Goal: Information Seeking & Learning: Learn about a topic

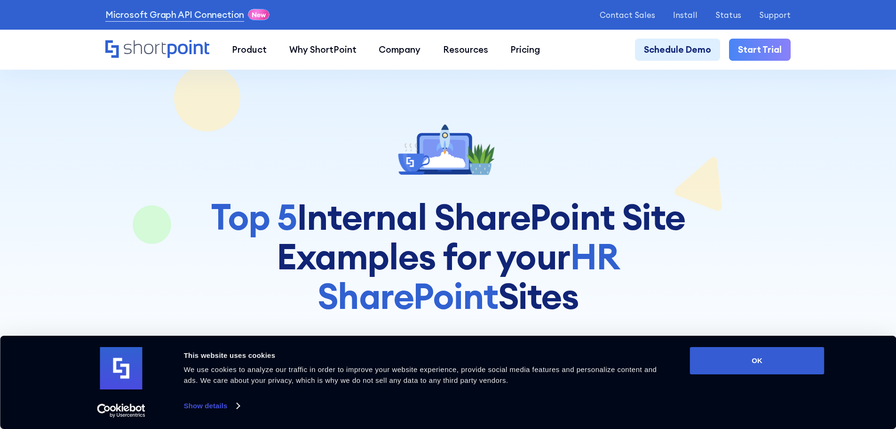
scroll to position [314, 0]
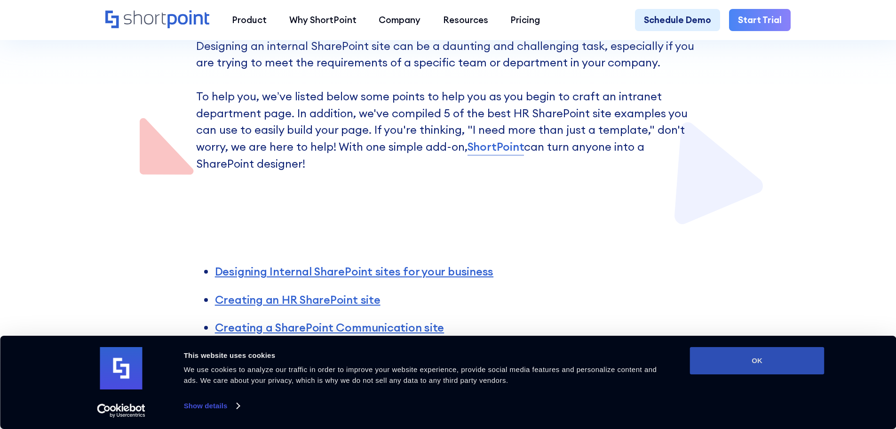
click at [730, 358] on button "OK" at bounding box center [757, 360] width 135 height 27
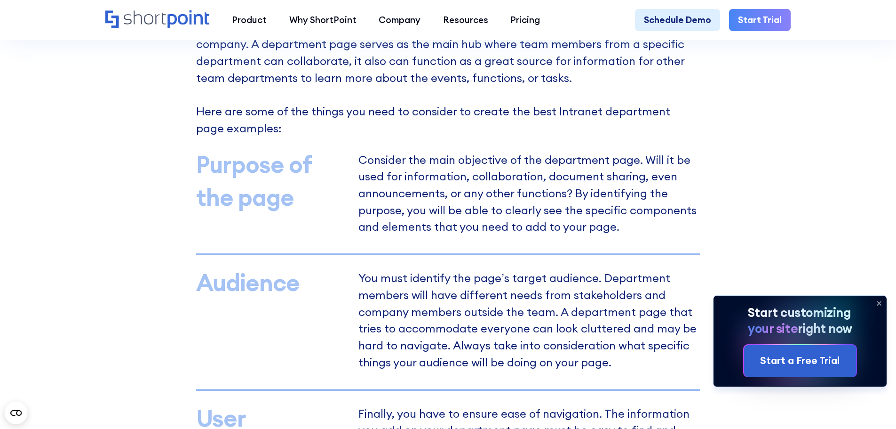
scroll to position [753, 0]
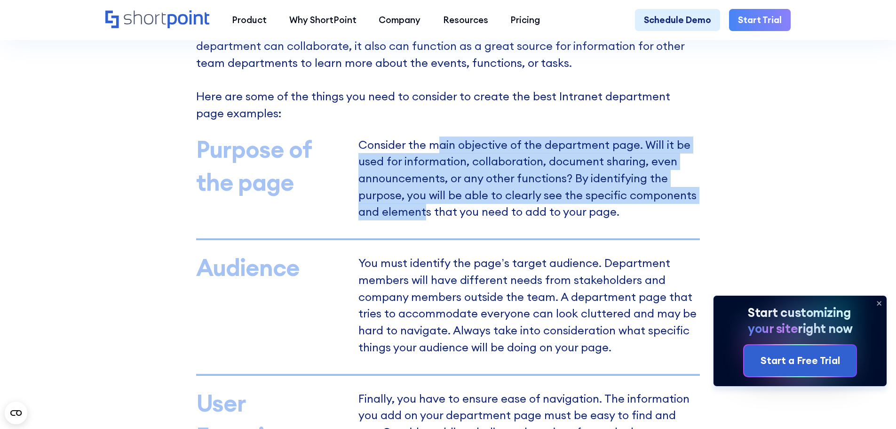
drag, startPoint x: 441, startPoint y: 150, endPoint x: 424, endPoint y: 215, distance: 67.7
click at [424, 215] on p "Consider the main objective of the department page. Will it be used for informa…" at bounding box center [529, 180] width 342 height 80
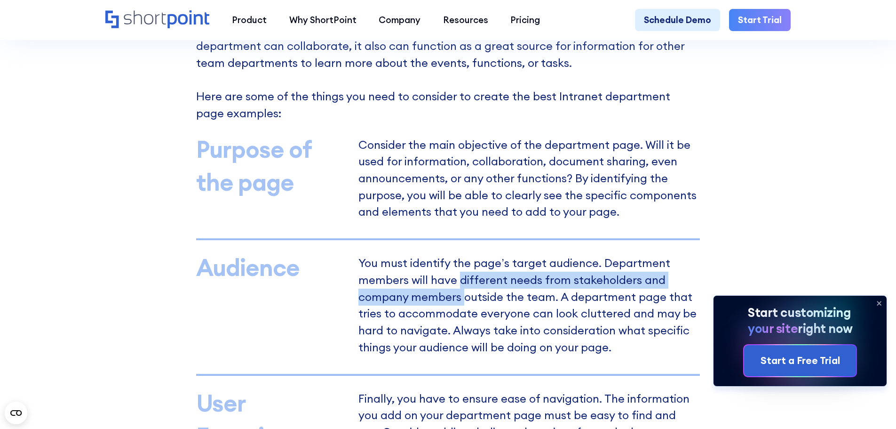
drag, startPoint x: 460, startPoint y: 287, endPoint x: 463, endPoint y: 304, distance: 16.7
click at [463, 304] on p "You must identify the page’s target audience. Department members will have diff…" at bounding box center [529, 306] width 342 height 97
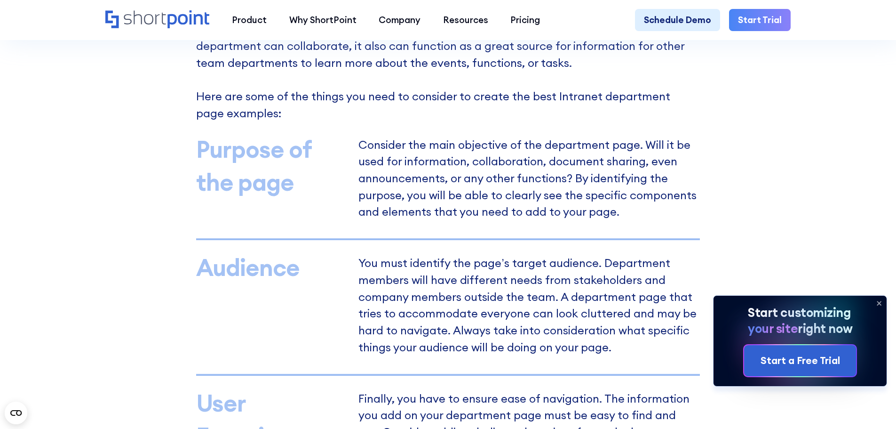
click at [879, 301] on icon at bounding box center [879, 302] width 15 height 15
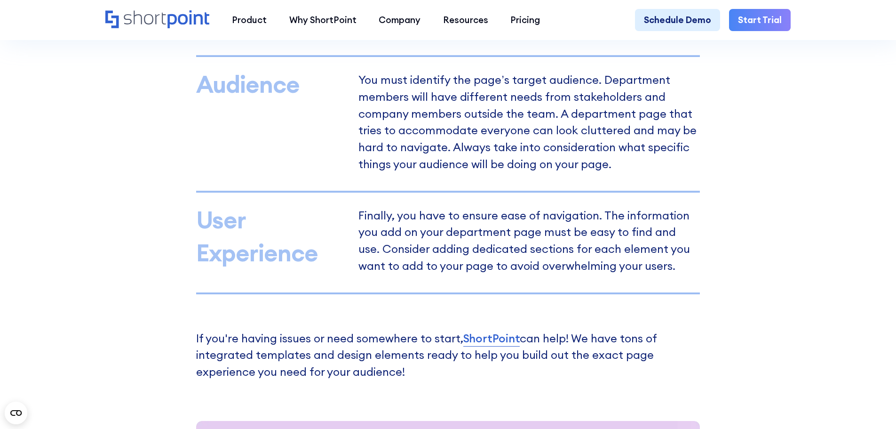
scroll to position [941, 0]
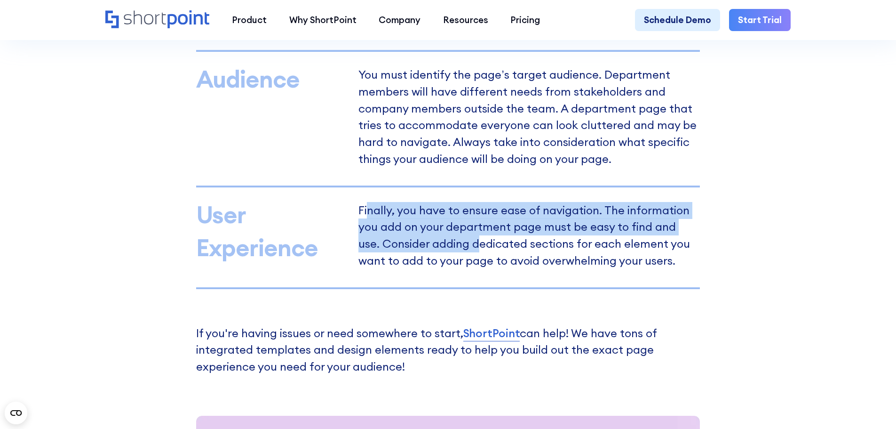
drag, startPoint x: 366, startPoint y: 215, endPoint x: 458, endPoint y: 255, distance: 100.1
click at [458, 255] on p "Finally, you have to ensure ease of navigation. The information you add on your…" at bounding box center [529, 237] width 342 height 64
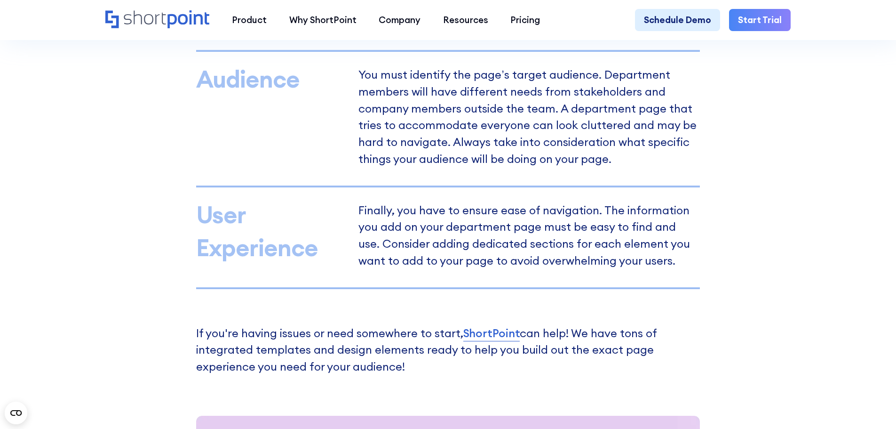
click at [455, 269] on p "Finally, you have to ensure ease of navigation. The information you add on your…" at bounding box center [529, 237] width 342 height 64
drag, startPoint x: 625, startPoint y: 351, endPoint x: 559, endPoint y: 340, distance: 66.7
click at [625, 351] on p "If you're having issues or need somewhere to start, ShortPoint can help! We hav…" at bounding box center [448, 350] width 504 height 50
click at [311, 355] on p "If you're having issues or need somewhere to start, ShortPoint can help! We hav…" at bounding box center [448, 350] width 504 height 50
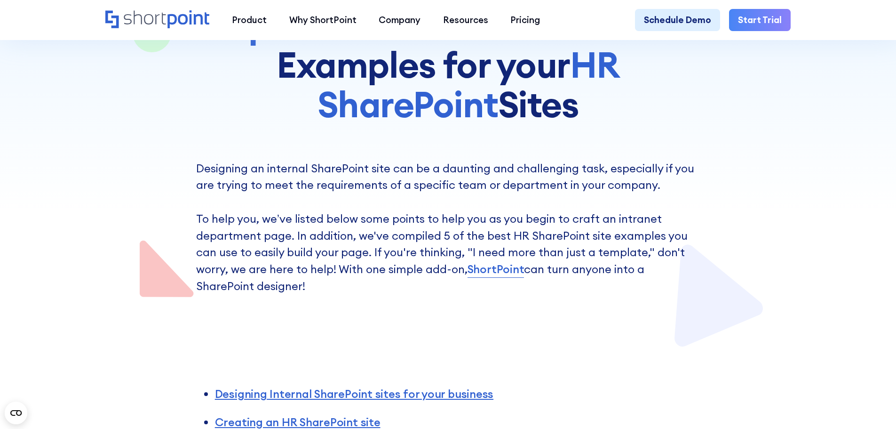
scroll to position [188, 0]
